Goal: Task Accomplishment & Management: Manage account settings

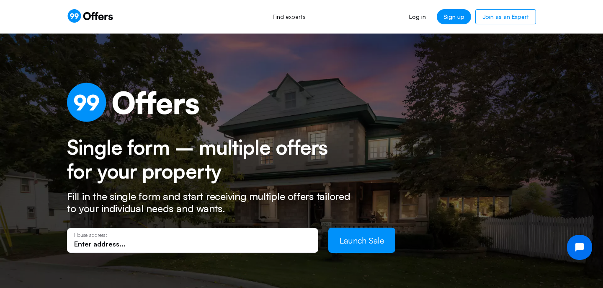
click at [135, 246] on input "text" at bounding box center [192, 243] width 237 height 9
paste input "1972"
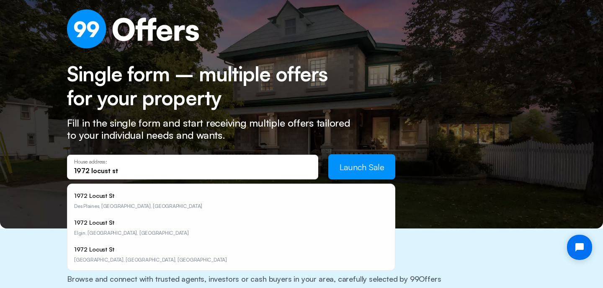
scroll to position [74, 0]
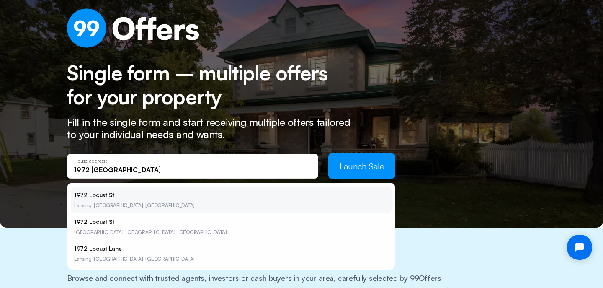
click at [93, 194] on li "1972 Locust [GEOGRAPHIC_DATA], [GEOGRAPHIC_DATA], [GEOGRAPHIC_DATA]" at bounding box center [231, 199] width 321 height 27
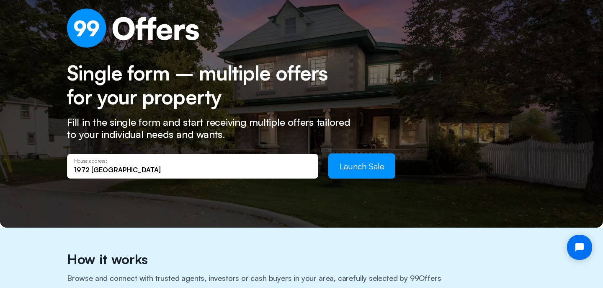
type input "[GEOGRAPHIC_DATA], [GEOGRAPHIC_DATA]"
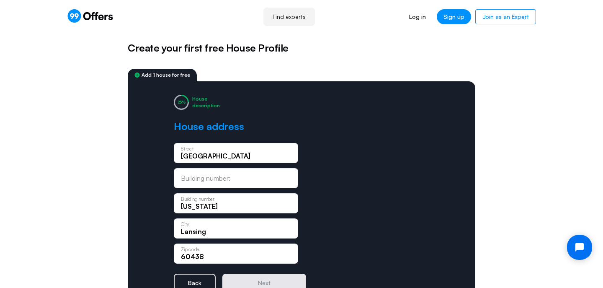
scroll to position [12, 0]
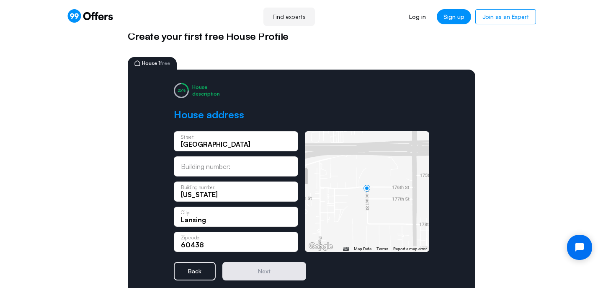
click at [230, 161] on div "Building number:" at bounding box center [236, 166] width 124 height 20
paste input "1972"
type input "1972"
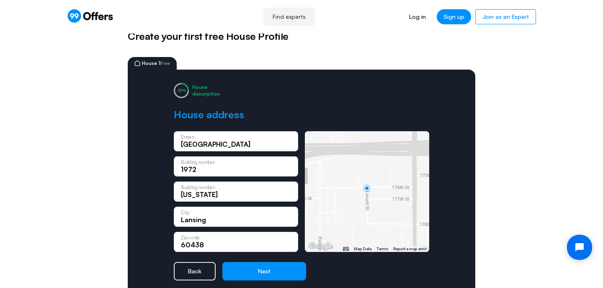
click at [195, 170] on input "1972" at bounding box center [236, 169] width 110 height 9
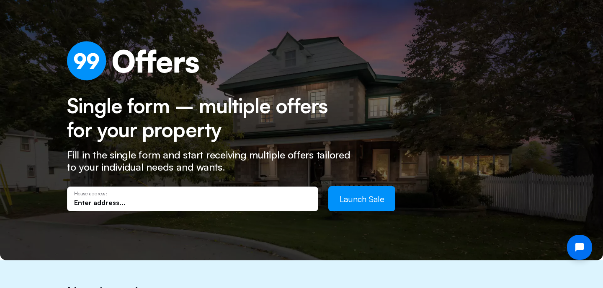
scroll to position [43, 0]
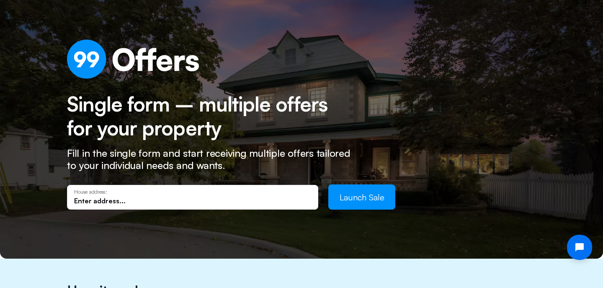
click at [146, 199] on input "text" at bounding box center [192, 200] width 237 height 9
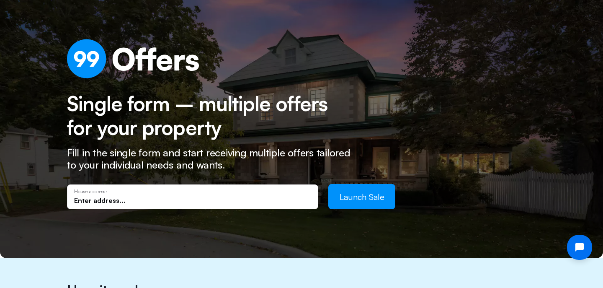
click at [142, 196] on input "text" at bounding box center [192, 200] width 237 height 9
paste input "[STREET_ADDRESS]"
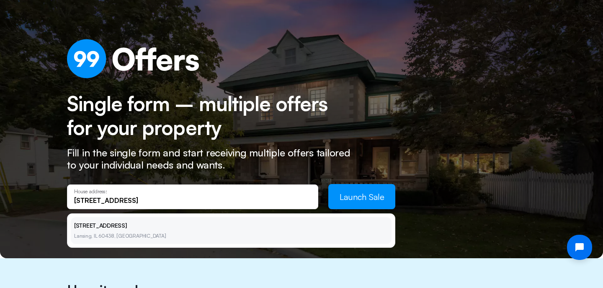
type input "[STREET_ADDRESS]"
click at [191, 236] on li "[STREET_ADDRESS]" at bounding box center [231, 230] width 321 height 27
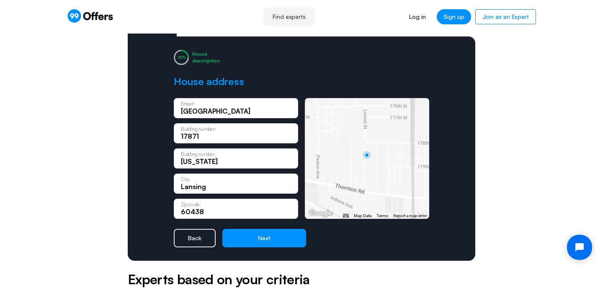
scroll to position [46, 0]
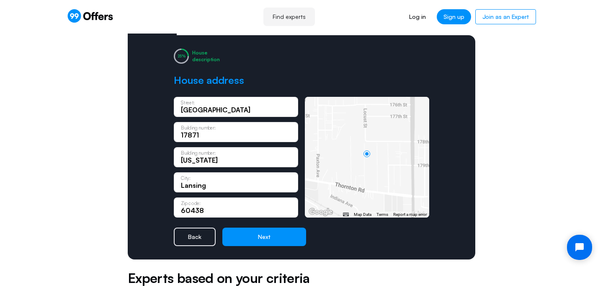
click at [151, 168] on div "House description House address [GEOGRAPHIC_DATA]: 17871 Building number: [US_S…" at bounding box center [302, 147] width 348 height 224
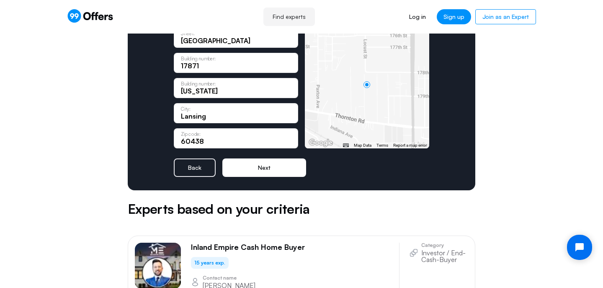
scroll to position [116, 0]
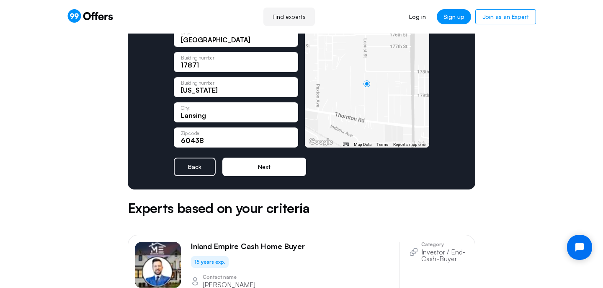
click at [249, 167] on button "Next" at bounding box center [265, 167] width 84 height 18
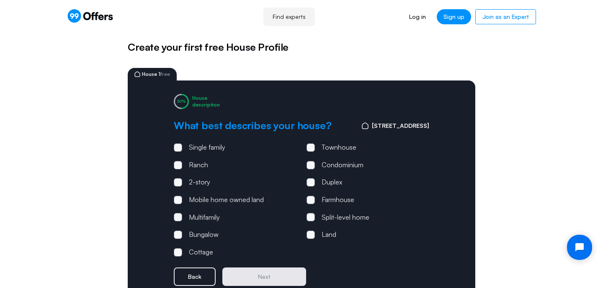
scroll to position [0, 0]
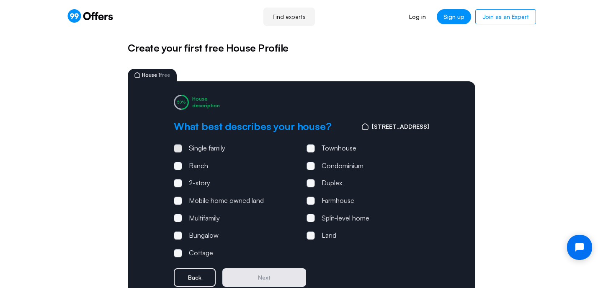
click at [181, 145] on span at bounding box center [178, 148] width 8 height 8
click at [0, 0] on input "Single family" at bounding box center [0, 0] width 0 height 0
click at [311, 217] on span at bounding box center [311, 218] width 3 height 3
click at [0, 0] on input "Split-level home" at bounding box center [0, 0] width 0 height 0
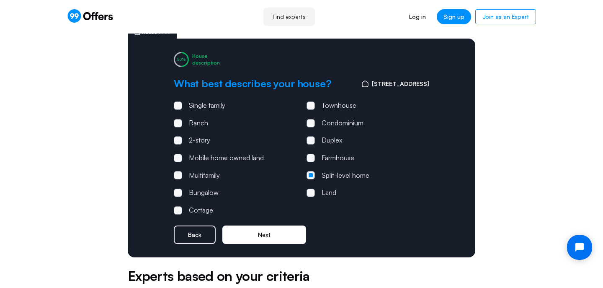
click at [263, 232] on button "Next" at bounding box center [265, 234] width 84 height 18
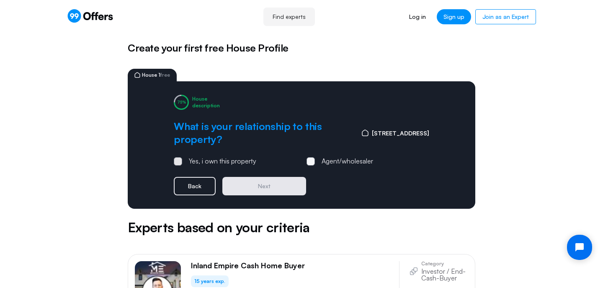
click at [178, 162] on span at bounding box center [178, 161] width 3 height 3
click at [0, 0] on input "Yes, i own this property" at bounding box center [0, 0] width 0 height 0
click at [240, 181] on button "Next" at bounding box center [265, 186] width 84 height 18
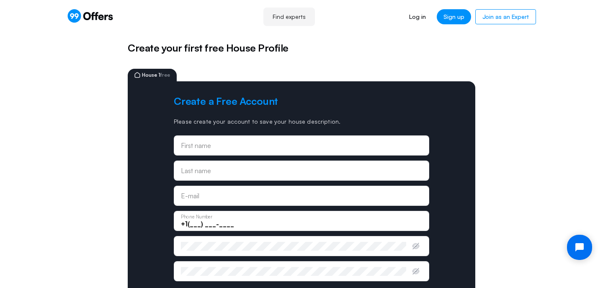
click at [215, 146] on input "text" at bounding box center [301, 145] width 241 height 9
click at [215, 146] on input "text" at bounding box center [301, 148] width 241 height 9
type input "[PERSON_NAME]"
type input "M"
click at [220, 150] on input "[PERSON_NAME]" at bounding box center [301, 148] width 241 height 9
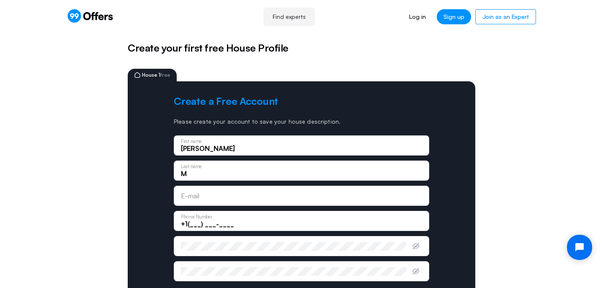
type input "[PERSON_NAME]"
click at [204, 174] on input "M" at bounding box center [301, 173] width 241 height 9
type input "Massy"
click at [200, 196] on input "email" at bounding box center [301, 198] width 241 height 9
type input "[EMAIL_ADDRESS][DOMAIN_NAME]"
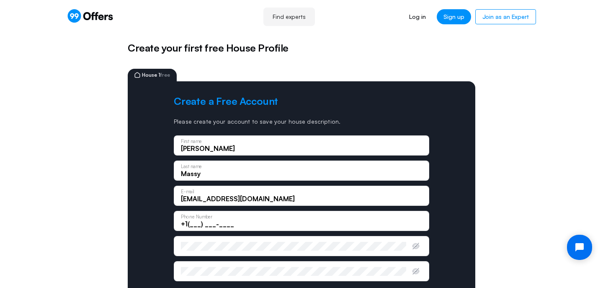
click at [186, 223] on input "+1(___) ___-____" at bounding box center [301, 223] width 241 height 9
click at [193, 226] on input "+1(___) ___-____" at bounding box center [301, 223] width 241 height 9
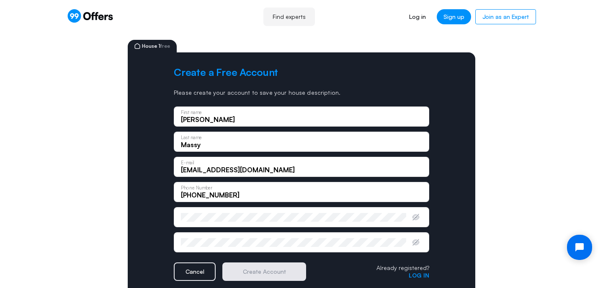
scroll to position [45, 0]
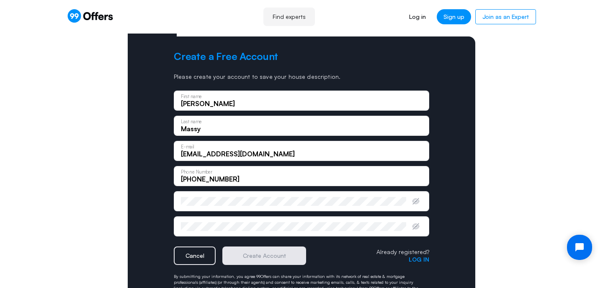
type input "[PHONE_NUMBER]"
click at [199, 207] on div "Enter password" at bounding box center [302, 201] width 256 height 20
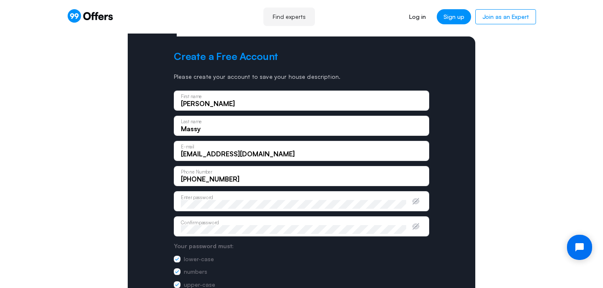
click at [203, 222] on div "Confirm password" at bounding box center [293, 226] width 225 height 9
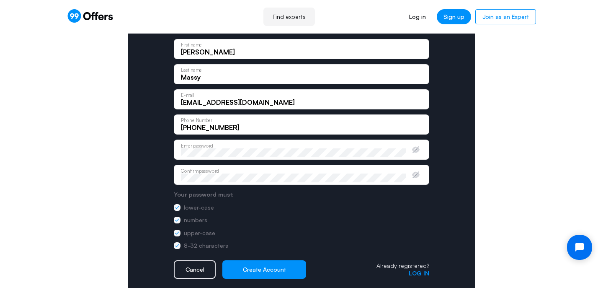
scroll to position [130, 0]
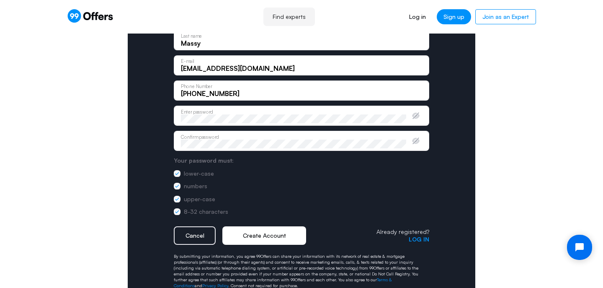
click at [263, 237] on button "Create Account" at bounding box center [265, 235] width 84 height 18
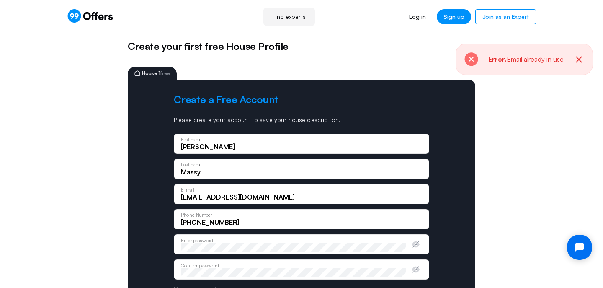
scroll to position [0, 0]
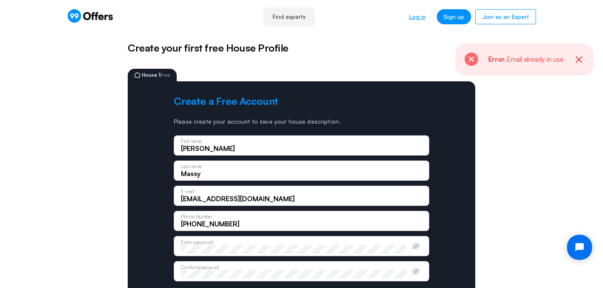
click at [424, 16] on link "Log in" at bounding box center [418, 16] width 30 height 15
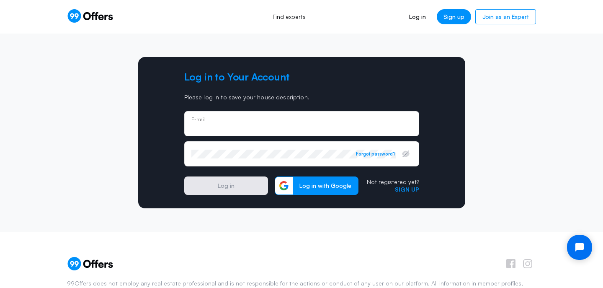
click at [224, 124] on input "email" at bounding box center [301, 126] width 221 height 9
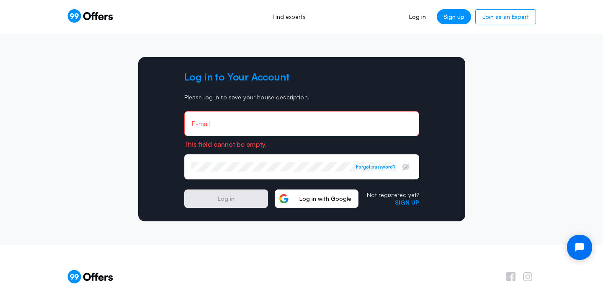
click at [321, 197] on span "Log in with Google" at bounding box center [325, 199] width 65 height 8
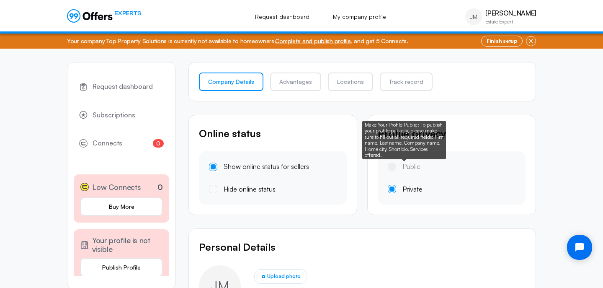
click at [388, 168] on label "Public" at bounding box center [404, 166] width 33 height 11
click at [393, 166] on div "Public" at bounding box center [404, 166] width 33 height 11
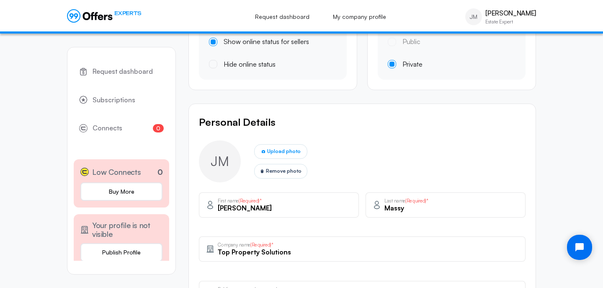
scroll to position [131, 0]
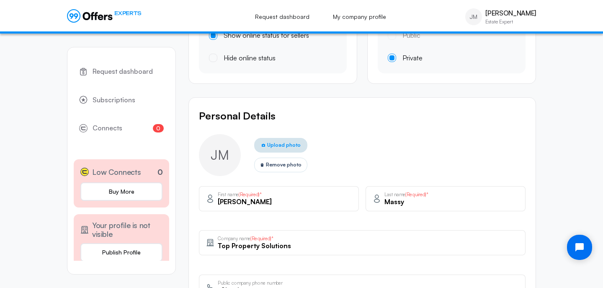
click at [277, 145] on span "Upload photo" at bounding box center [284, 145] width 34 height 8
click at [0, 0] on input "Upload photo" at bounding box center [0, 0] width 0 height 0
click at [400, 143] on div "Upload photo Remove photo" at bounding box center [362, 155] width 327 height 42
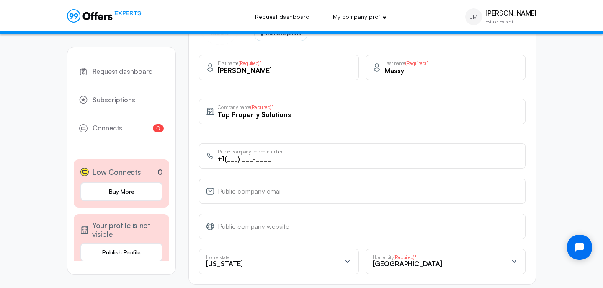
click at [314, 92] on div "Personal Details Upload photo Remove photo James-Tresor First name (Required)* …" at bounding box center [363, 125] width 348 height 318
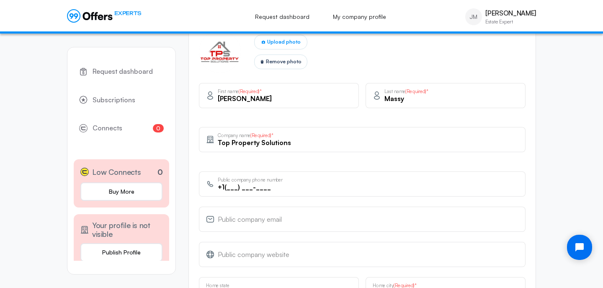
scroll to position [260, 0]
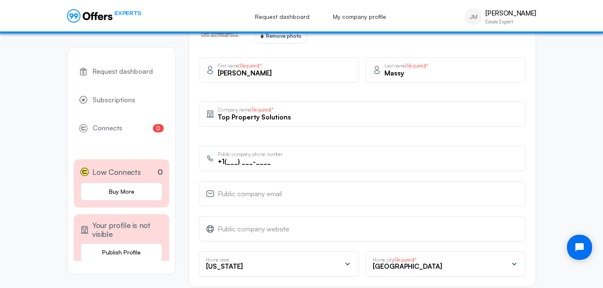
click at [228, 160] on input "+1(___) ___-____" at bounding box center [368, 161] width 301 height 9
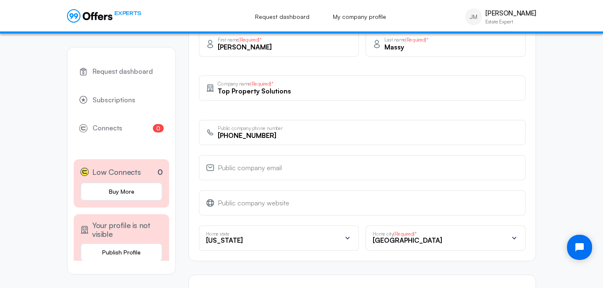
scroll to position [298, 0]
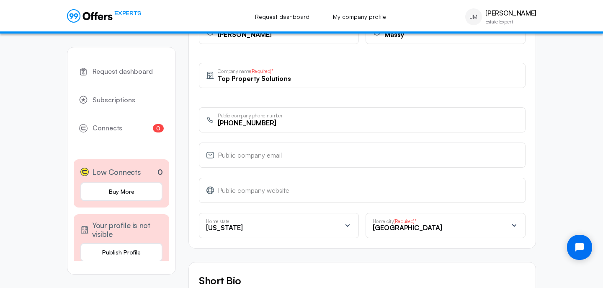
type input "[PHONE_NUMBER]"
click at [246, 153] on input "email" at bounding box center [368, 157] width 301 height 9
type input "[EMAIL_ADDRESS][DOMAIN_NAME]"
click at [194, 147] on div "Personal Details Upload photo Remove photo James-Tresor First name (Required)* …" at bounding box center [363, 89] width 348 height 318
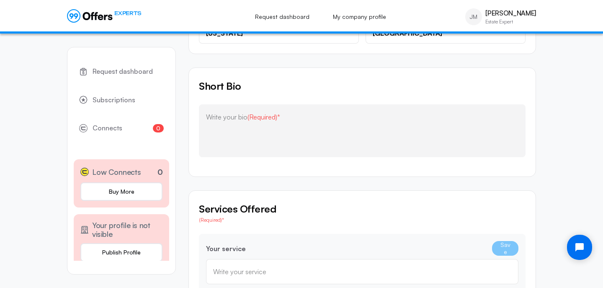
scroll to position [496, 0]
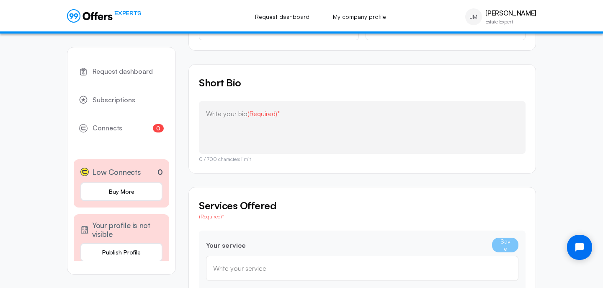
click at [241, 132] on textarea at bounding box center [362, 127] width 313 height 34
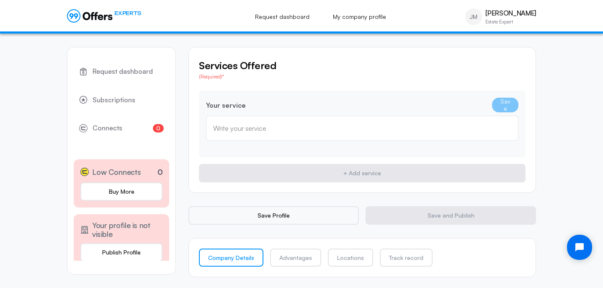
scroll to position [639, 0]
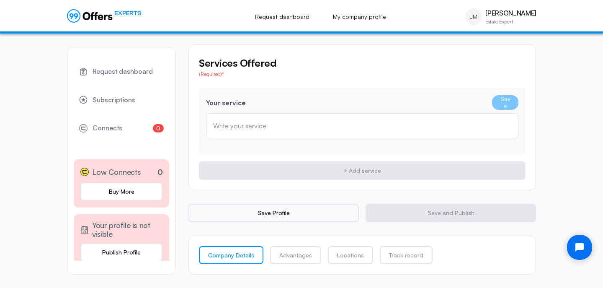
click at [234, 132] on div "Write your service" at bounding box center [362, 125] width 313 height 25
type input "h"
type input "b"
type input "buy houses"
click at [492, 95] on button "Save" at bounding box center [505, 102] width 26 height 15
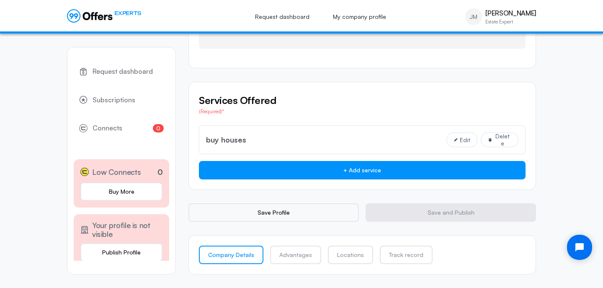
scroll to position [601, 0]
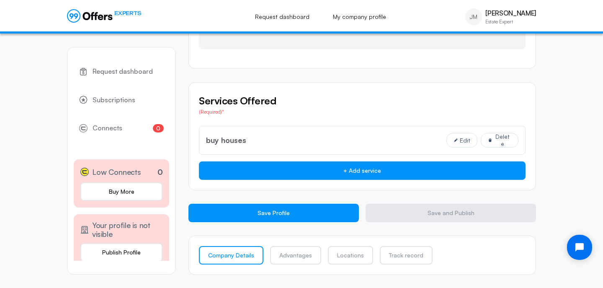
click at [312, 216] on button "Save Profile" at bounding box center [274, 213] width 171 height 18
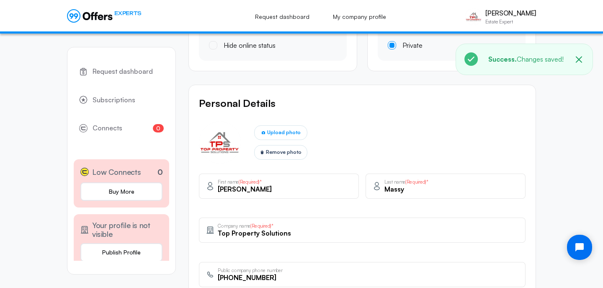
scroll to position [0, 0]
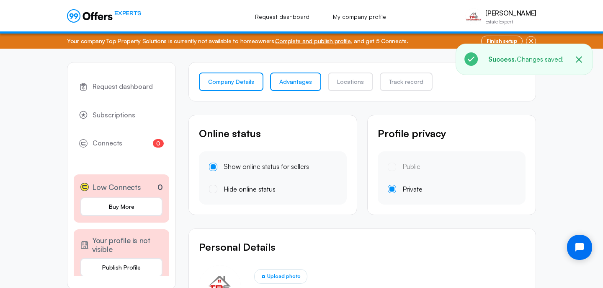
click at [303, 88] on link "Advantages" at bounding box center [295, 81] width 51 height 18
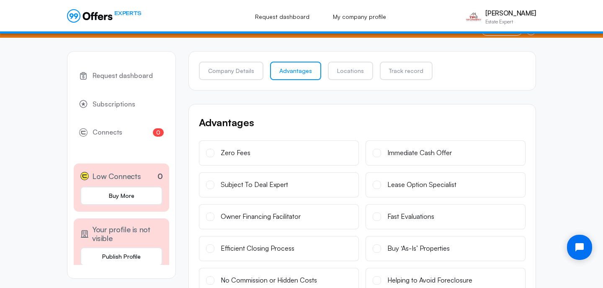
scroll to position [35, 0]
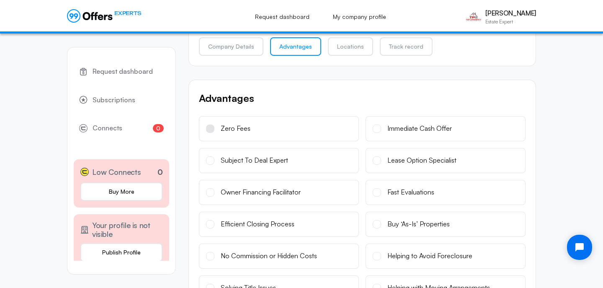
click at [282, 124] on label "Zero Fees" at bounding box center [279, 128] width 160 height 25
click at [0, 0] on input "Zero Fees" at bounding box center [0, 0] width 0 height 0
click at [395, 124] on div "Immediate Cash Offer" at bounding box center [420, 128] width 65 height 11
click at [0, 0] on input "Immediate Cash Offer" at bounding box center [0, 0] width 0 height 0
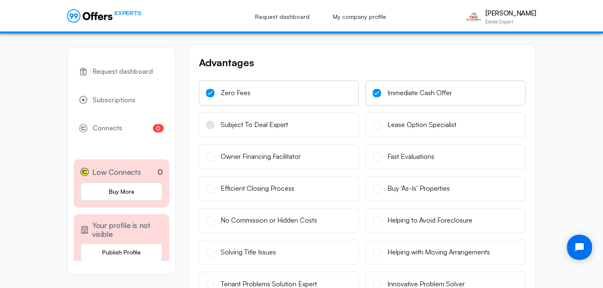
scroll to position [88, 0]
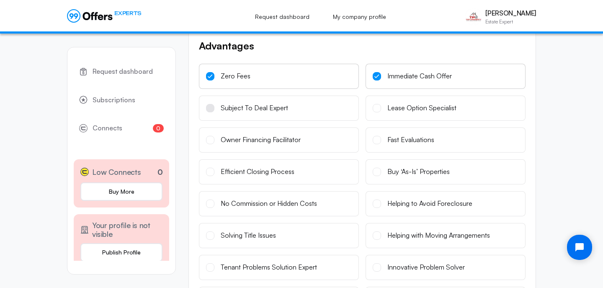
click at [297, 114] on label "Subject To Deal Expert" at bounding box center [279, 108] width 160 height 25
click at [0, 0] on input "Subject To Deal Expert" at bounding box center [0, 0] width 0 height 0
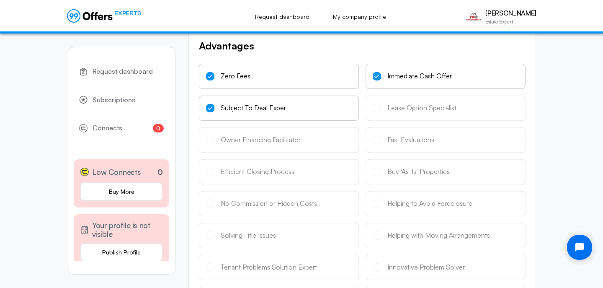
click at [377, 78] on icon at bounding box center [377, 76] width 5 height 4
click at [0, 0] on input "Immediate Cash Offer" at bounding box center [0, 0] width 0 height 0
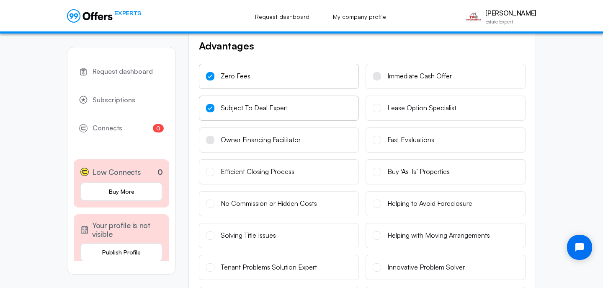
click at [301, 141] on label "Owner Financing Facilitator" at bounding box center [279, 139] width 160 height 25
click at [0, 0] on input "Owner Financing Facilitator" at bounding box center [0, 0] width 0 height 0
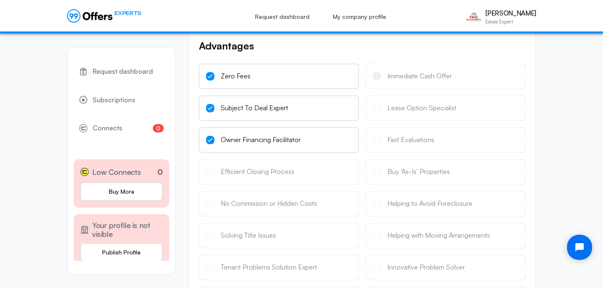
click at [397, 72] on div "Immediate Cash Offer" at bounding box center [446, 76] width 160 height 25
click at [310, 148] on label "Owner Financing Facilitator" at bounding box center [279, 139] width 160 height 25
click at [0, 0] on input "Owner Financing Facilitator" at bounding box center [0, 0] width 0 height 0
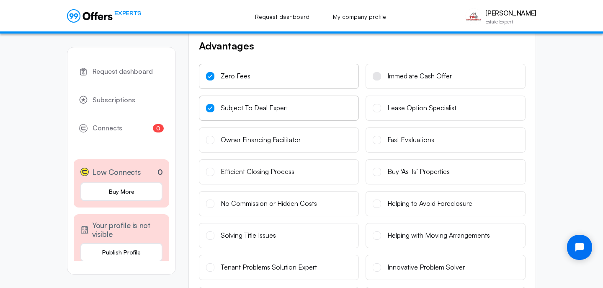
click at [378, 76] on span at bounding box center [377, 76] width 8 height 8
click at [0, 0] on input "Immediate Cash Offer" at bounding box center [0, 0] width 0 height 0
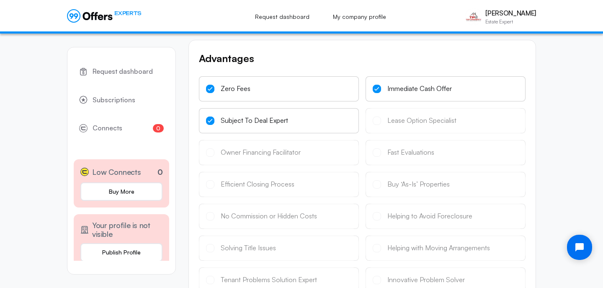
scroll to position [65, 0]
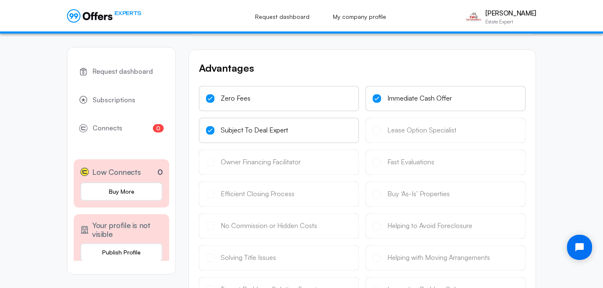
click at [333, 62] on p "Advantages" at bounding box center [362, 68] width 327 height 16
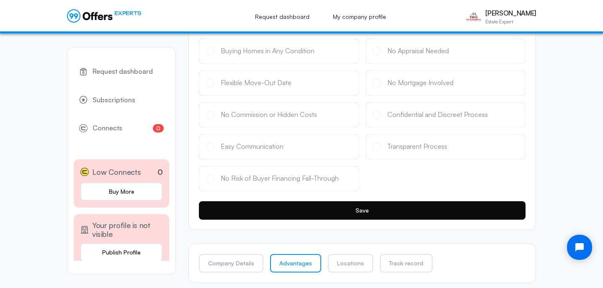
scroll to position [403, 0]
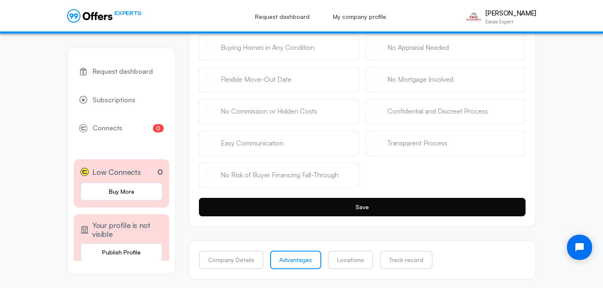
click at [380, 206] on button "Save" at bounding box center [362, 207] width 327 height 18
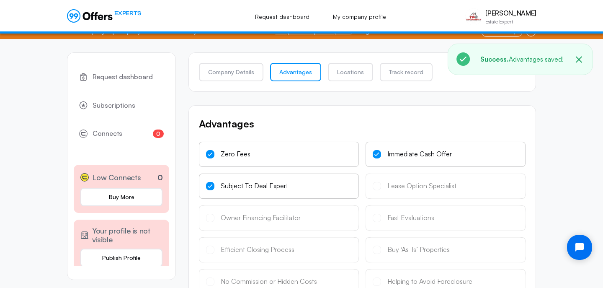
scroll to position [0, 0]
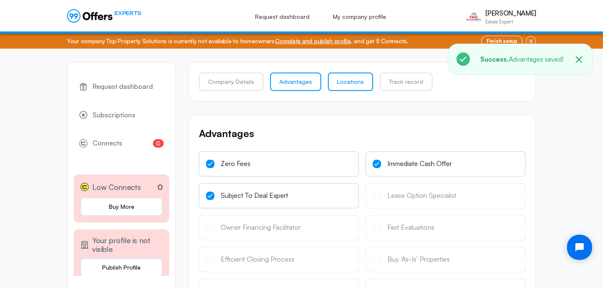
click at [349, 84] on link "Locations" at bounding box center [350, 81] width 45 height 18
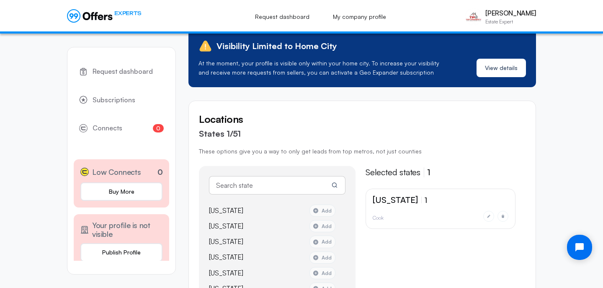
scroll to position [61, 0]
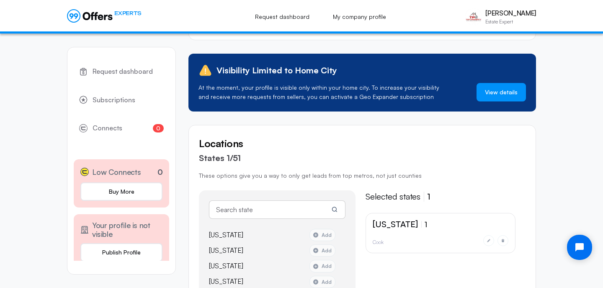
click at [499, 94] on link "View details" at bounding box center [501, 92] width 49 height 18
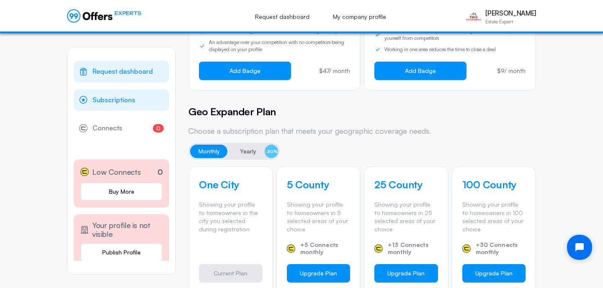
click at [121, 74] on span "Request dashboard" at bounding box center [123, 71] width 60 height 11
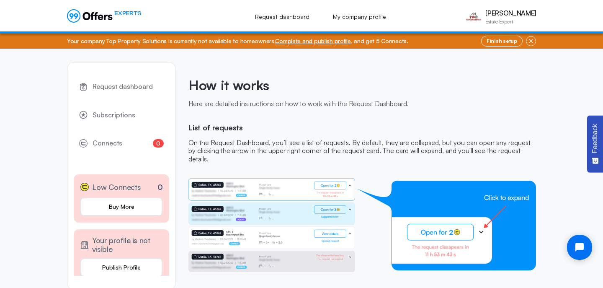
scroll to position [14, 0]
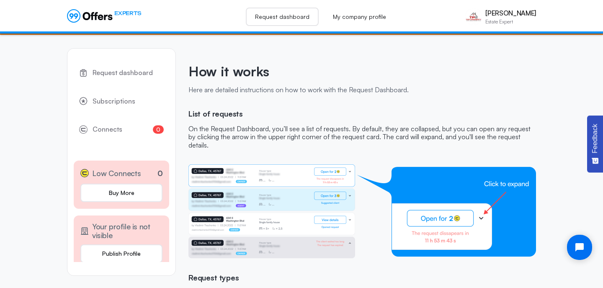
click at [294, 18] on link "Request dashboard" at bounding box center [282, 17] width 73 height 18
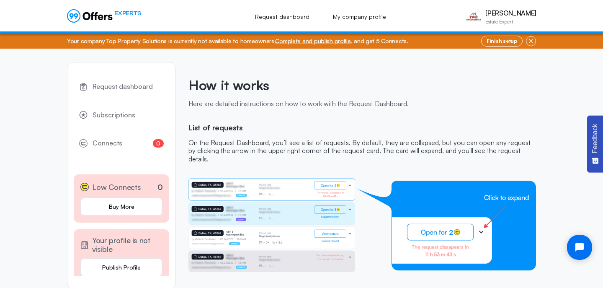
scroll to position [8, 0]
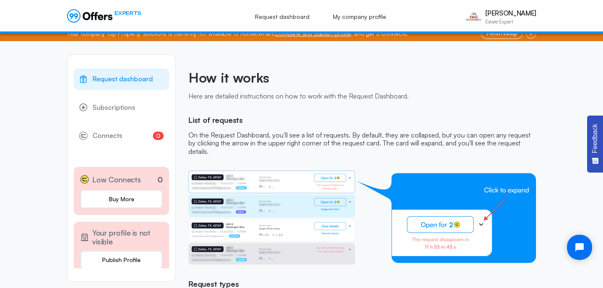
click at [120, 83] on span "Request dashboard" at bounding box center [123, 79] width 60 height 11
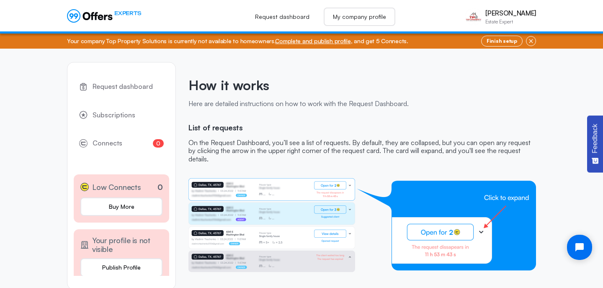
click at [362, 10] on link "My company profile" at bounding box center [360, 17] width 72 height 18
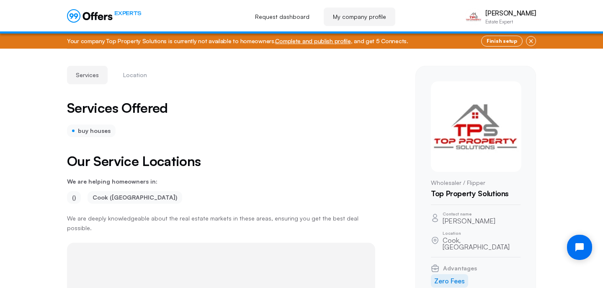
click at [106, 17] on icon at bounding box center [90, 15] width 46 height 13
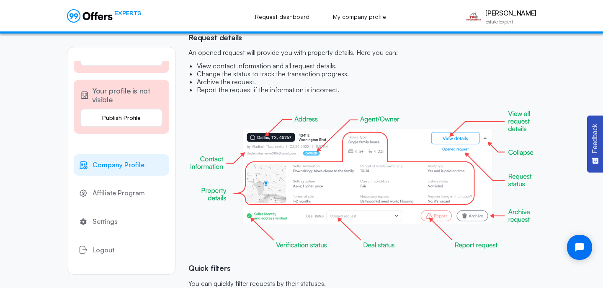
scroll to position [505, 0]
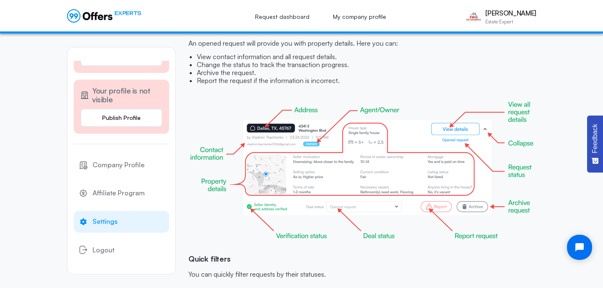
click at [109, 221] on span "Settings" at bounding box center [105, 221] width 25 height 11
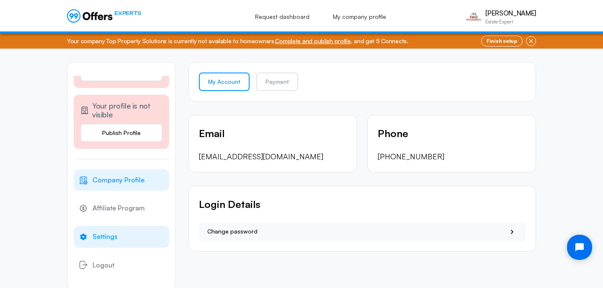
click at [126, 183] on span "Company Profile" at bounding box center [119, 180] width 52 height 11
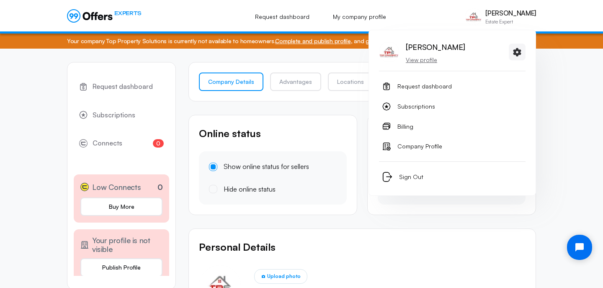
click at [490, 19] on p "Estate Expert" at bounding box center [511, 21] width 51 height 5
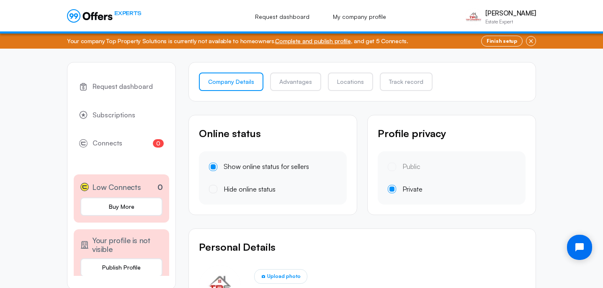
click at [123, 12] on span "EXPERTS" at bounding box center [127, 13] width 27 height 8
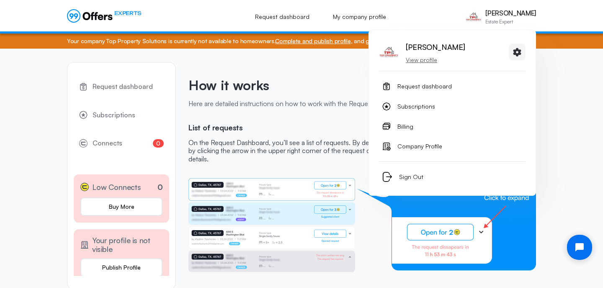
click at [506, 9] on p "James-Tresor Massy" at bounding box center [511, 13] width 51 height 8
click at [423, 99] on link "Subscriptions" at bounding box center [452, 106] width 147 height 17
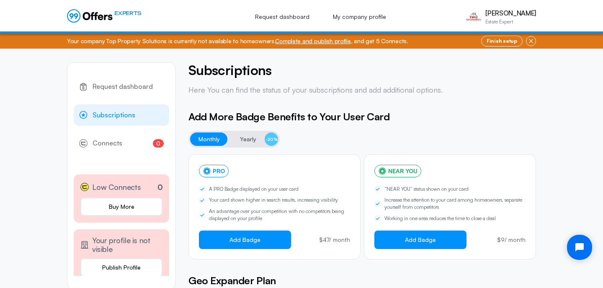
click at [310, 127] on div "Add More Badge Benefits to Your User Card Monthly Yearly -30% PRO A PRO Badge d…" at bounding box center [363, 184] width 348 height 150
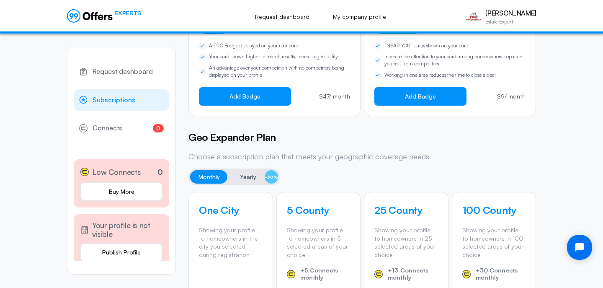
scroll to position [61, 0]
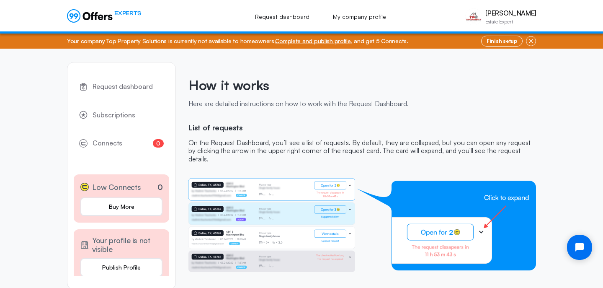
click at [83, 6] on div "EXPERTS Request dashboard My company profile James-Tresor Massy Estate Expert J…" at bounding box center [301, 17] width 469 height 26
click at [83, 14] on icon at bounding box center [87, 16] width 8 height 8
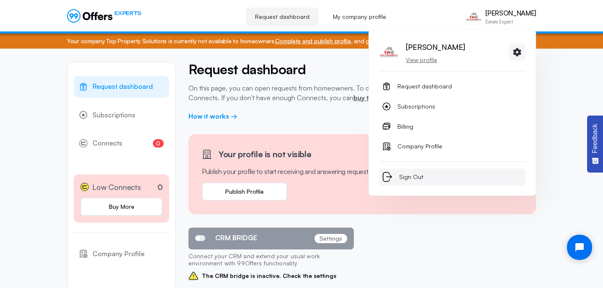
click at [410, 179] on span "Sign Out" at bounding box center [411, 177] width 24 height 10
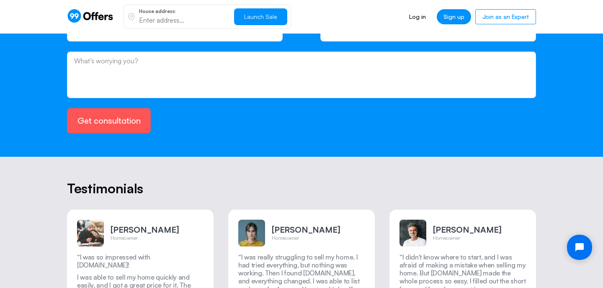
scroll to position [1456, 0]
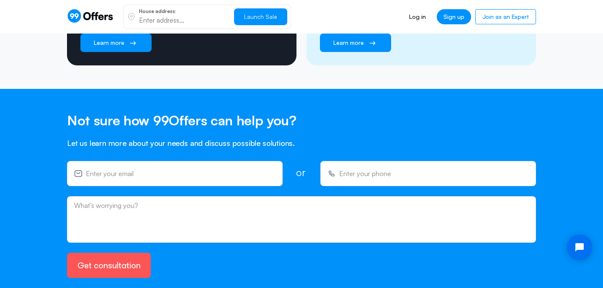
click at [559, 26] on div "House address: Launch Sale Log in Sign up Join as an Expert Sign up" at bounding box center [301, 17] width 603 height 34
click at [500, 112] on h2 "Not sure how 99Offers can help you?" at bounding box center [301, 120] width 469 height 16
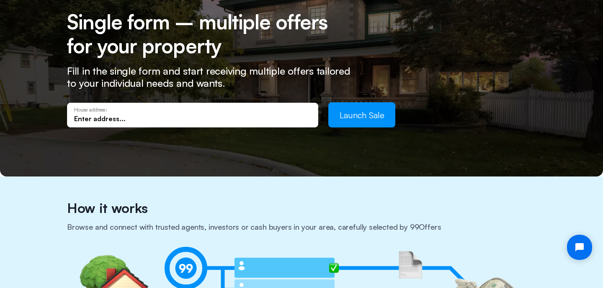
scroll to position [0, 0]
